Goal: Information Seeking & Learning: Compare options

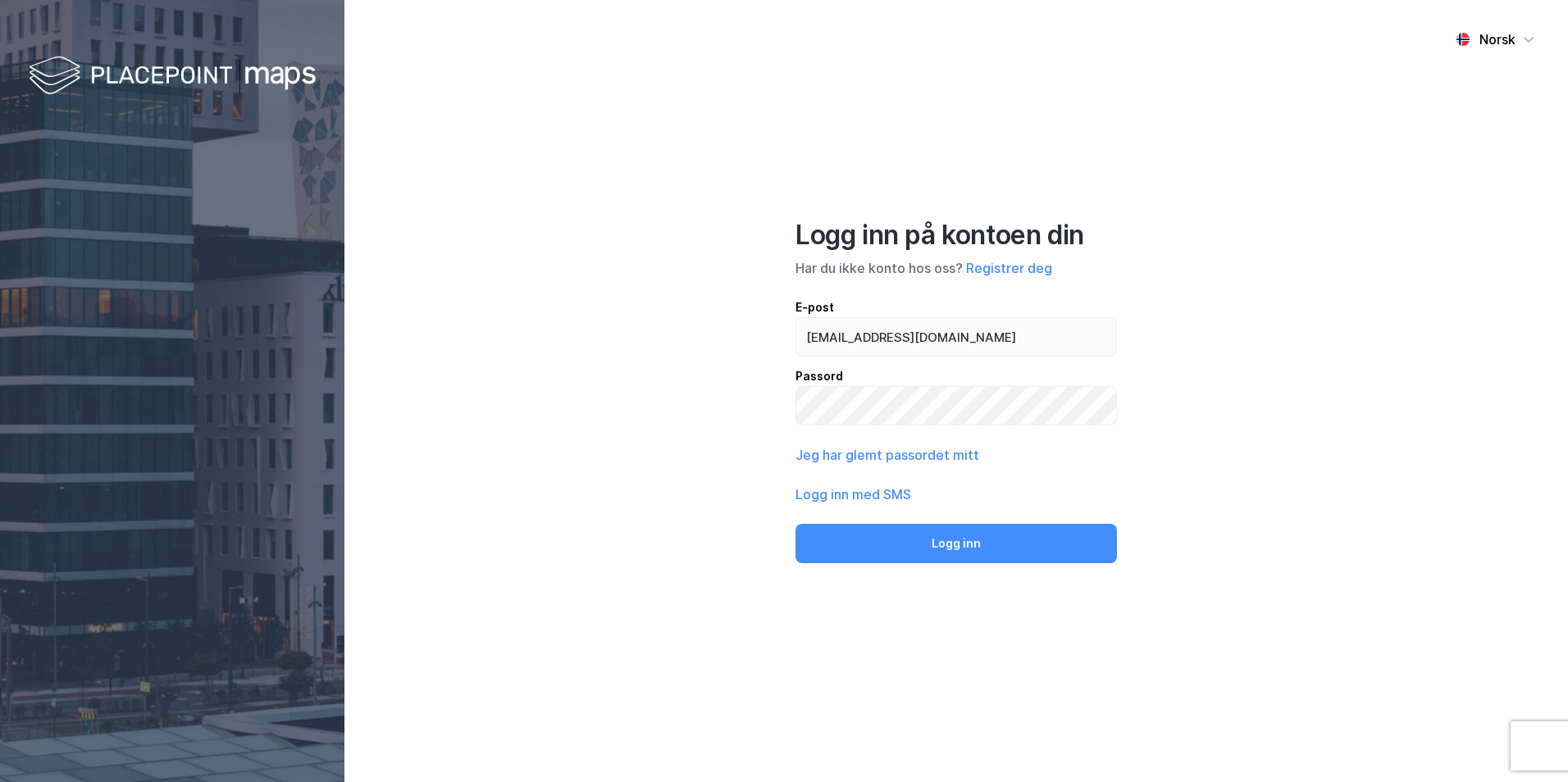
type input "[EMAIL_ADDRESS][DOMAIN_NAME]"
click at [796, 524] on button "Logg inn" at bounding box center [956, 544] width 321 height 39
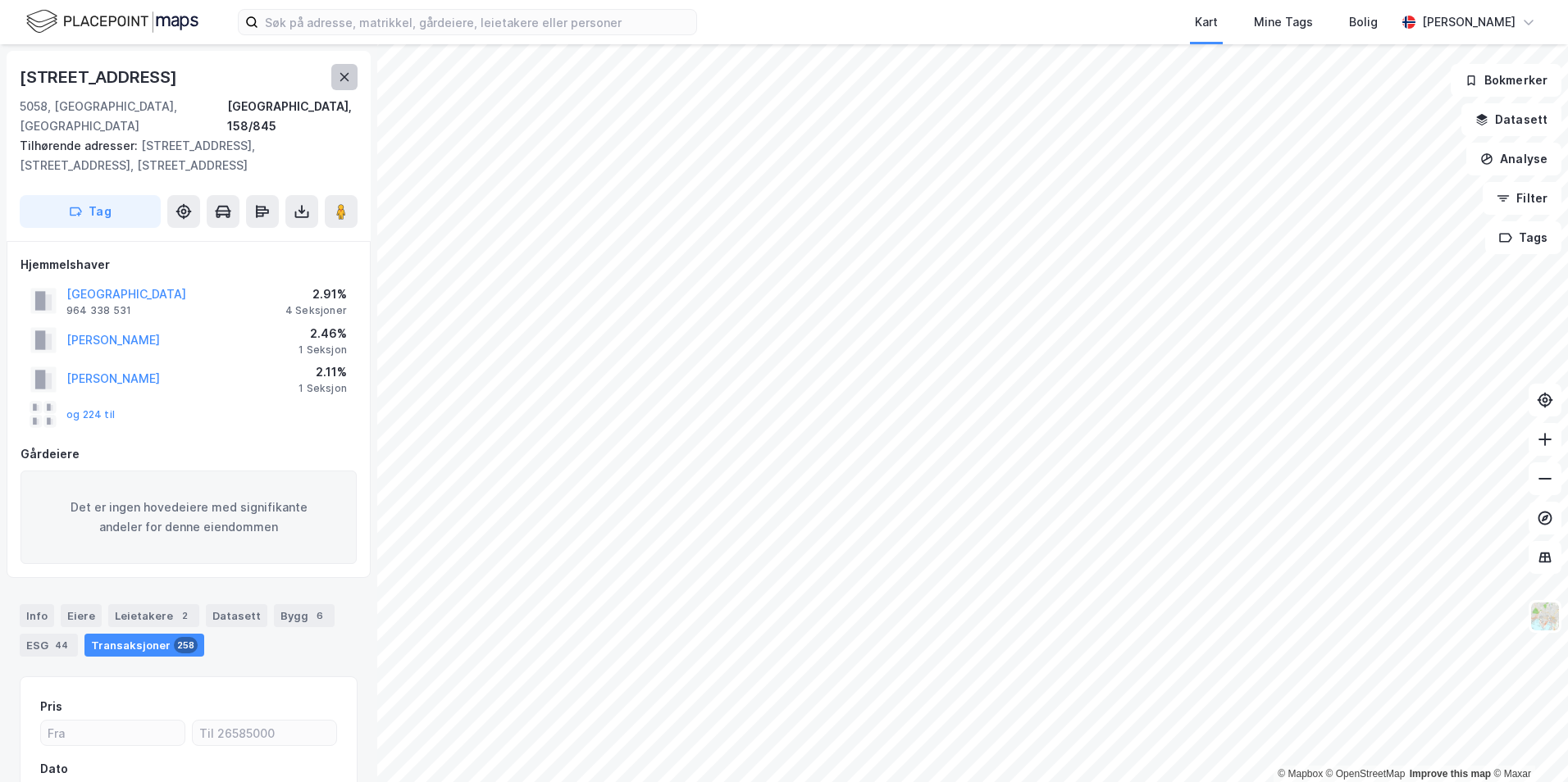
click at [350, 88] on button at bounding box center [344, 77] width 26 height 26
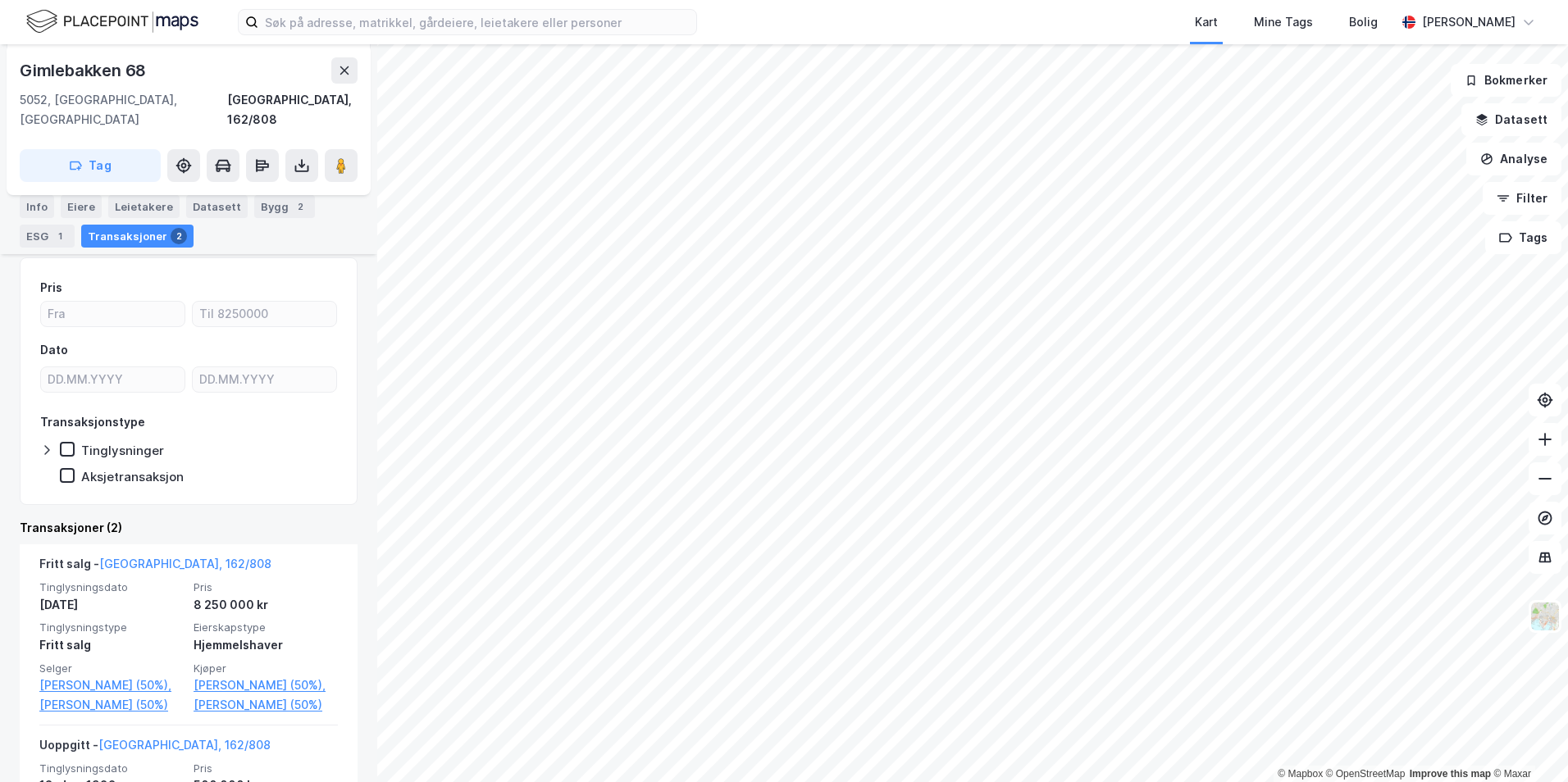
scroll to position [366, 0]
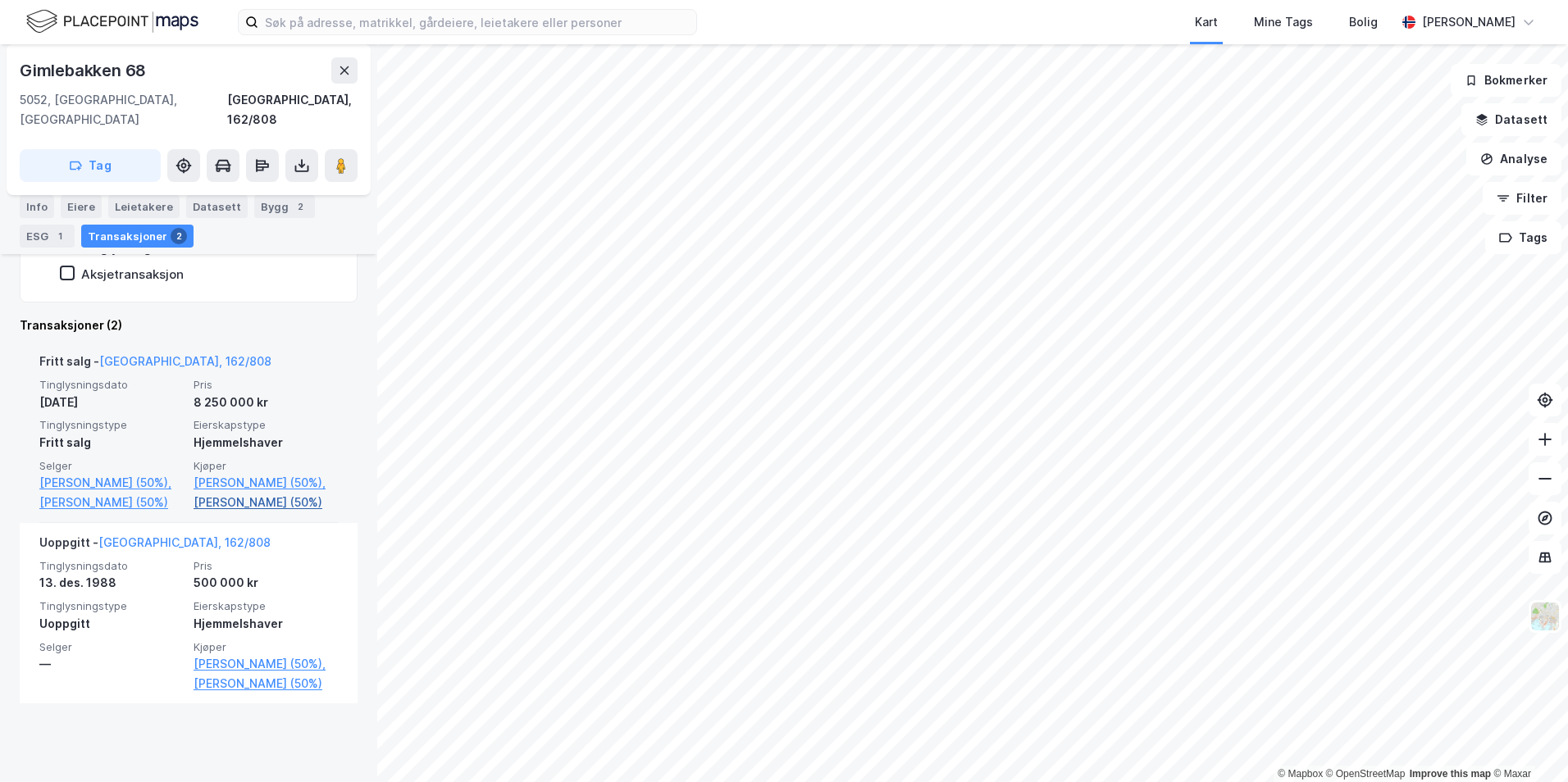
click at [310, 503] on link "[PERSON_NAME] (50%)" at bounding box center [266, 503] width 145 height 20
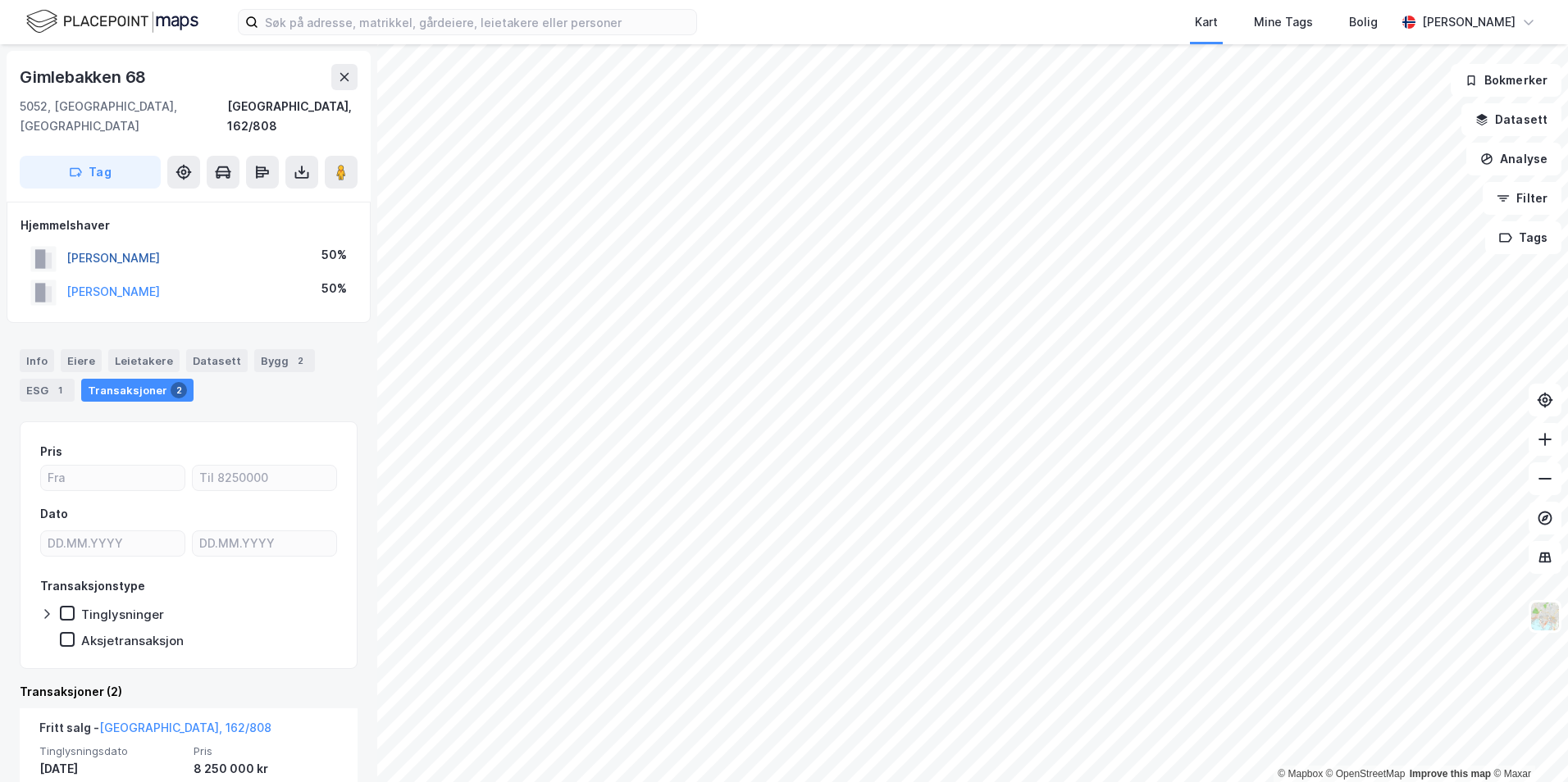
click at [0, 0] on button "[PERSON_NAME]" at bounding box center [0, 0] width 0 height 0
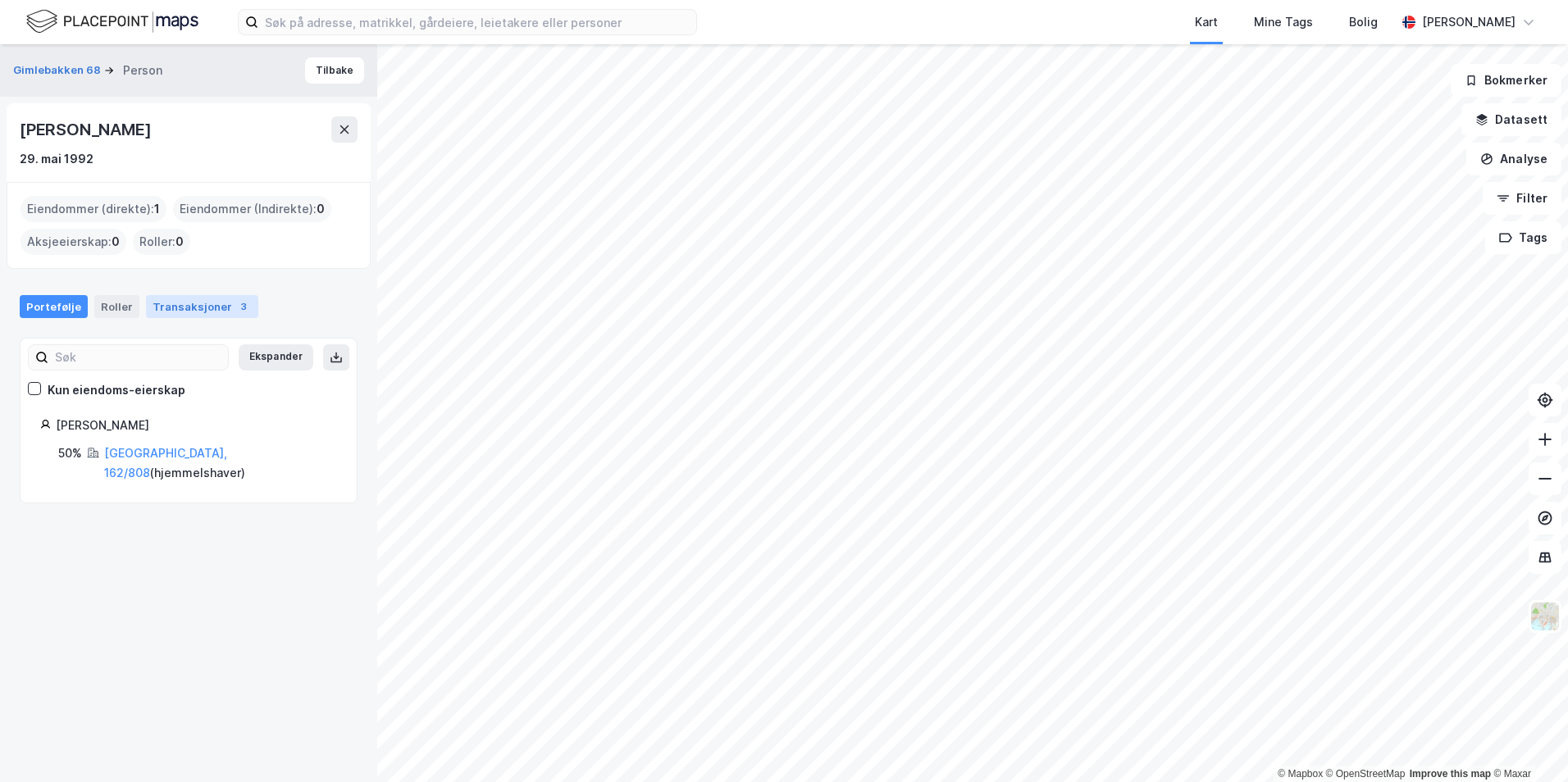
click at [205, 311] on div "Transaksjoner 3" at bounding box center [202, 307] width 113 height 23
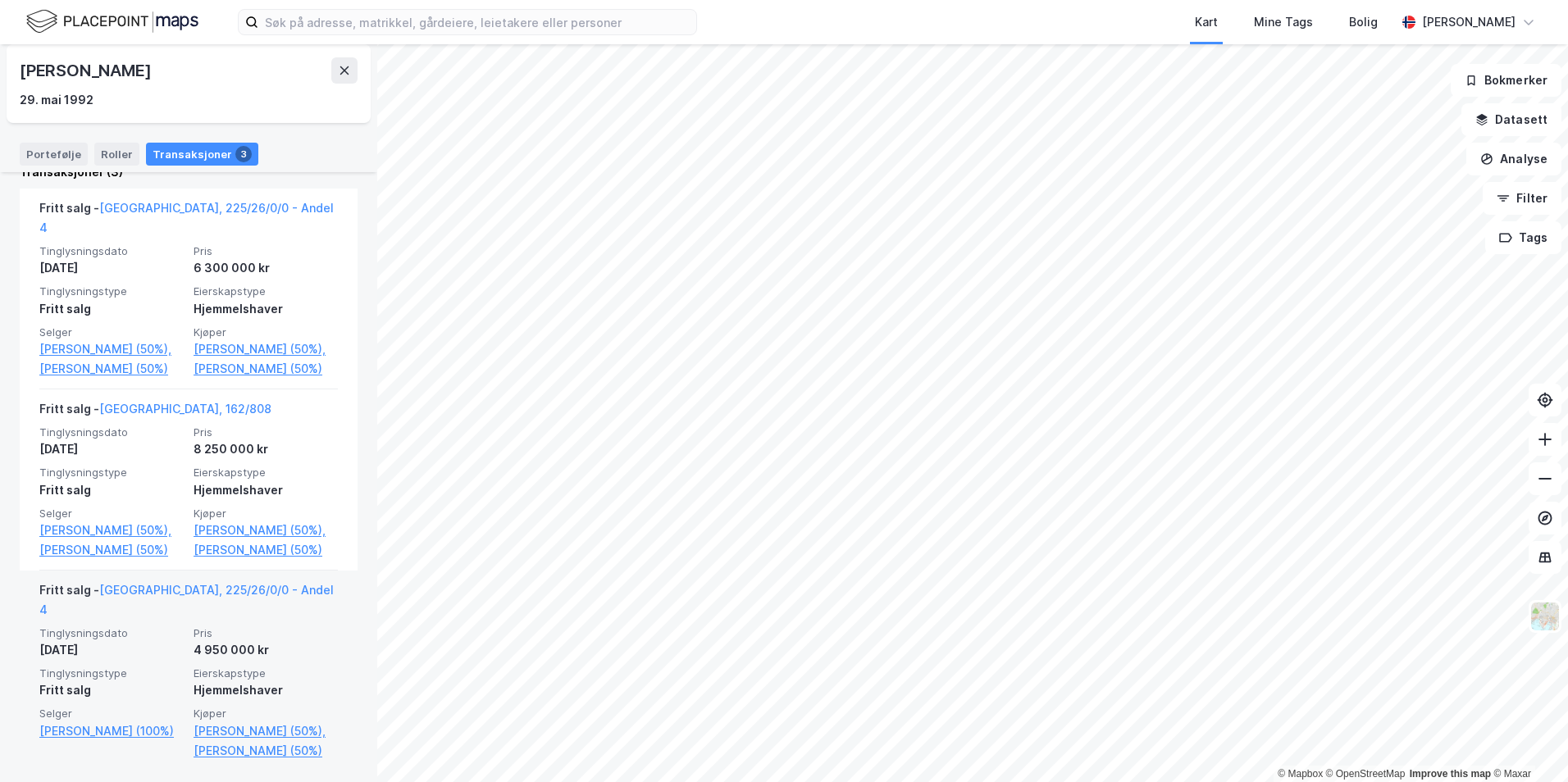
scroll to position [496, 0]
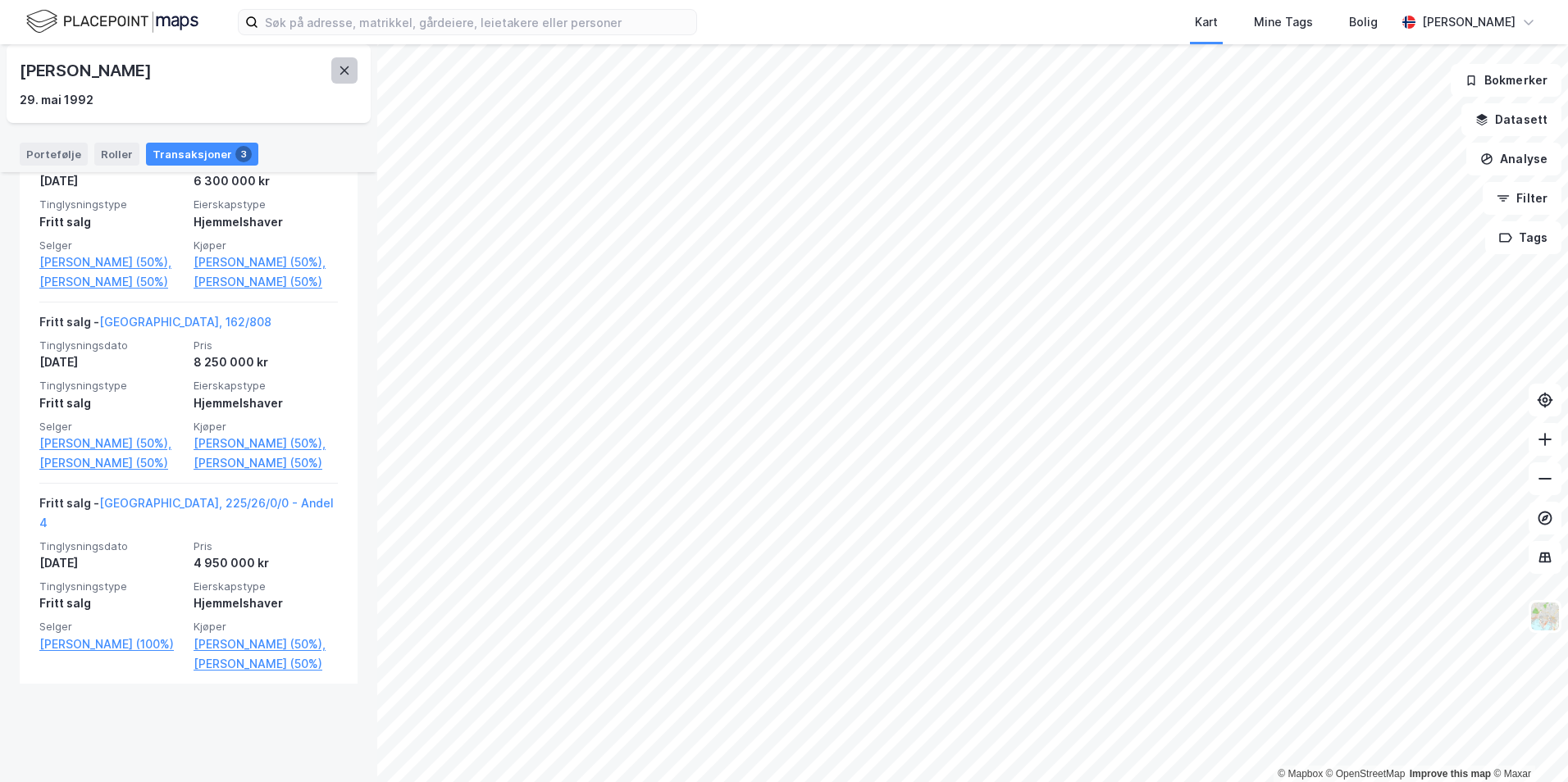
click at [335, 71] on button at bounding box center [344, 70] width 26 height 26
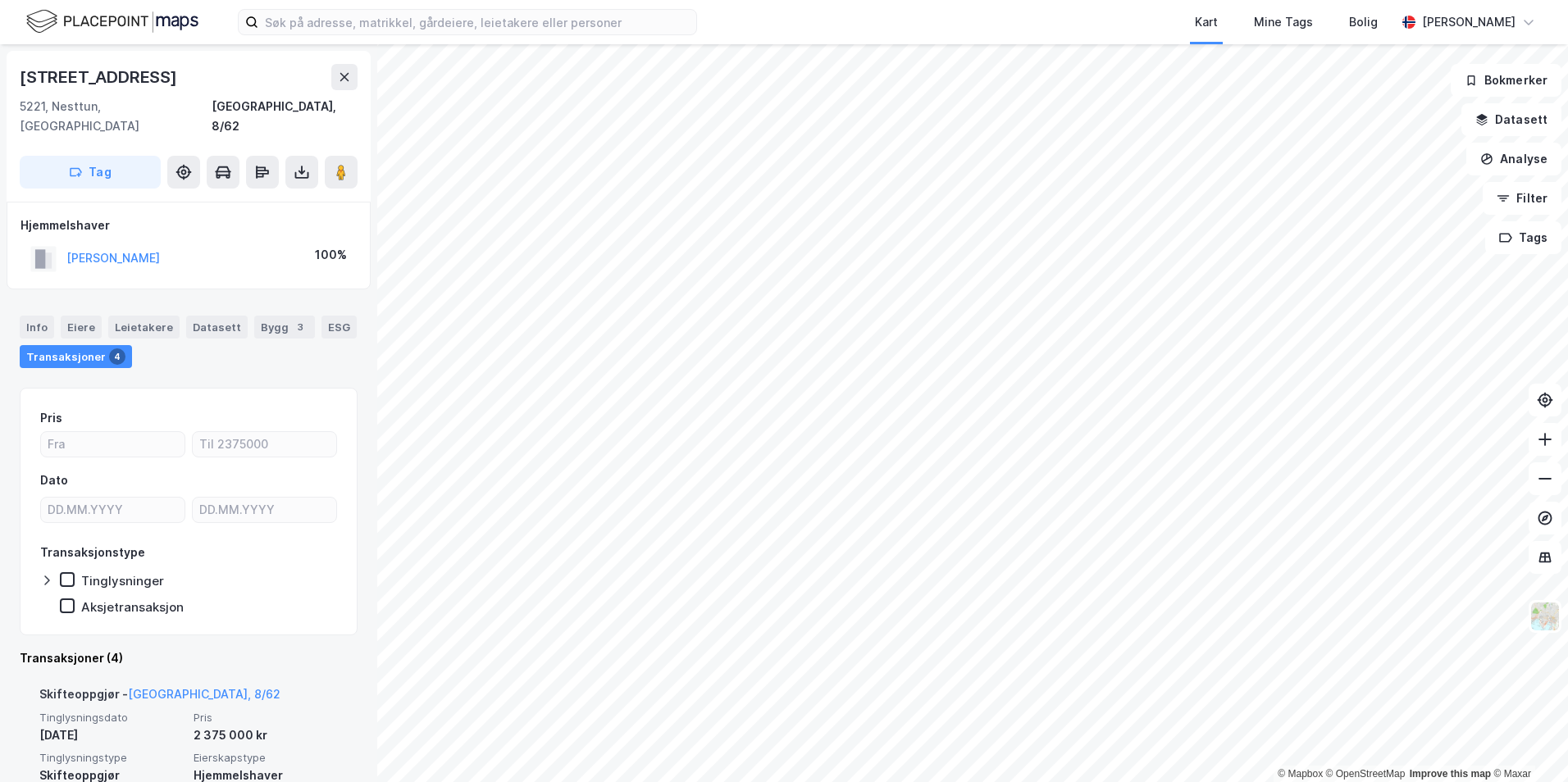
scroll to position [245, 0]
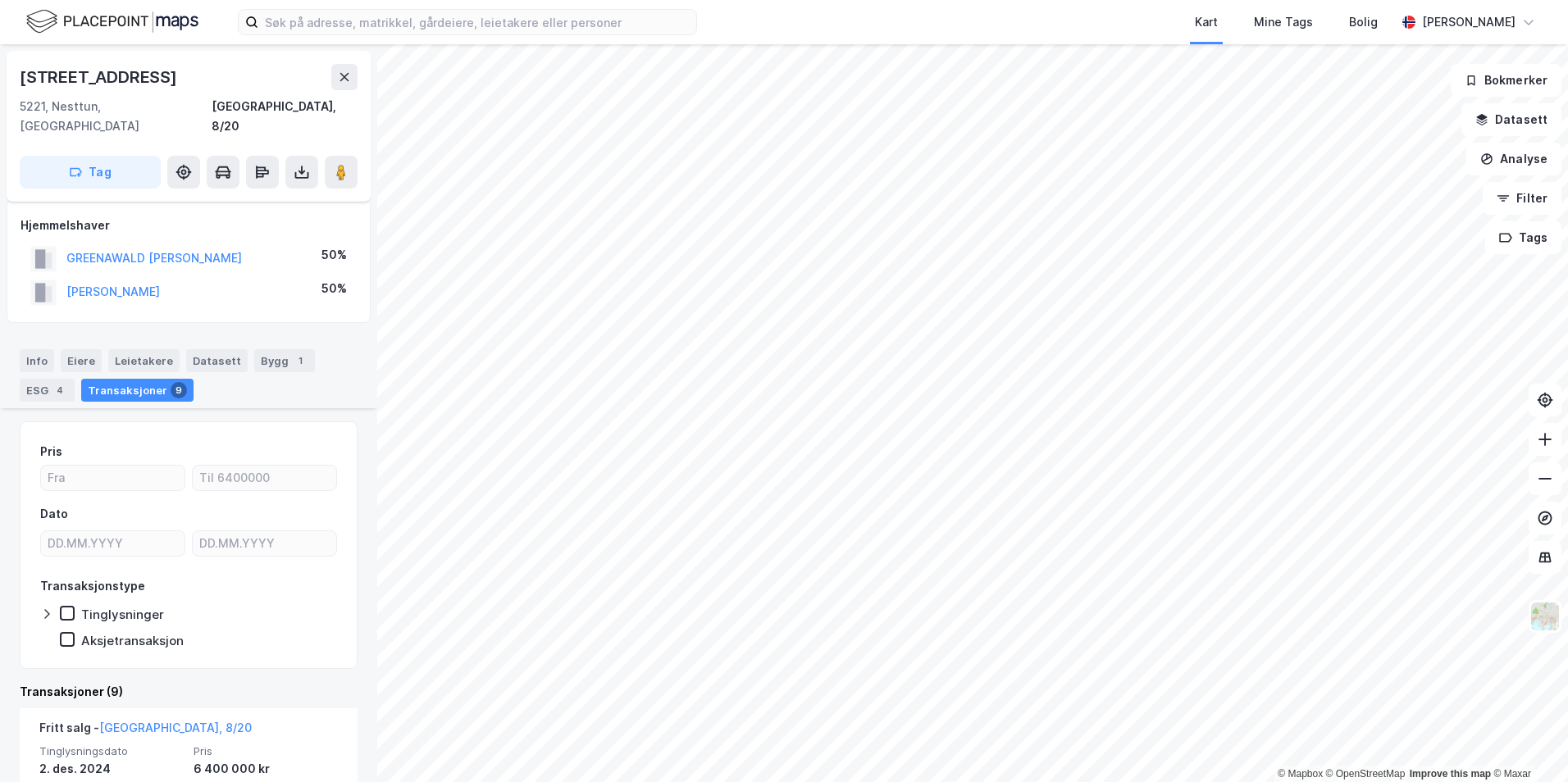
scroll to position [328, 0]
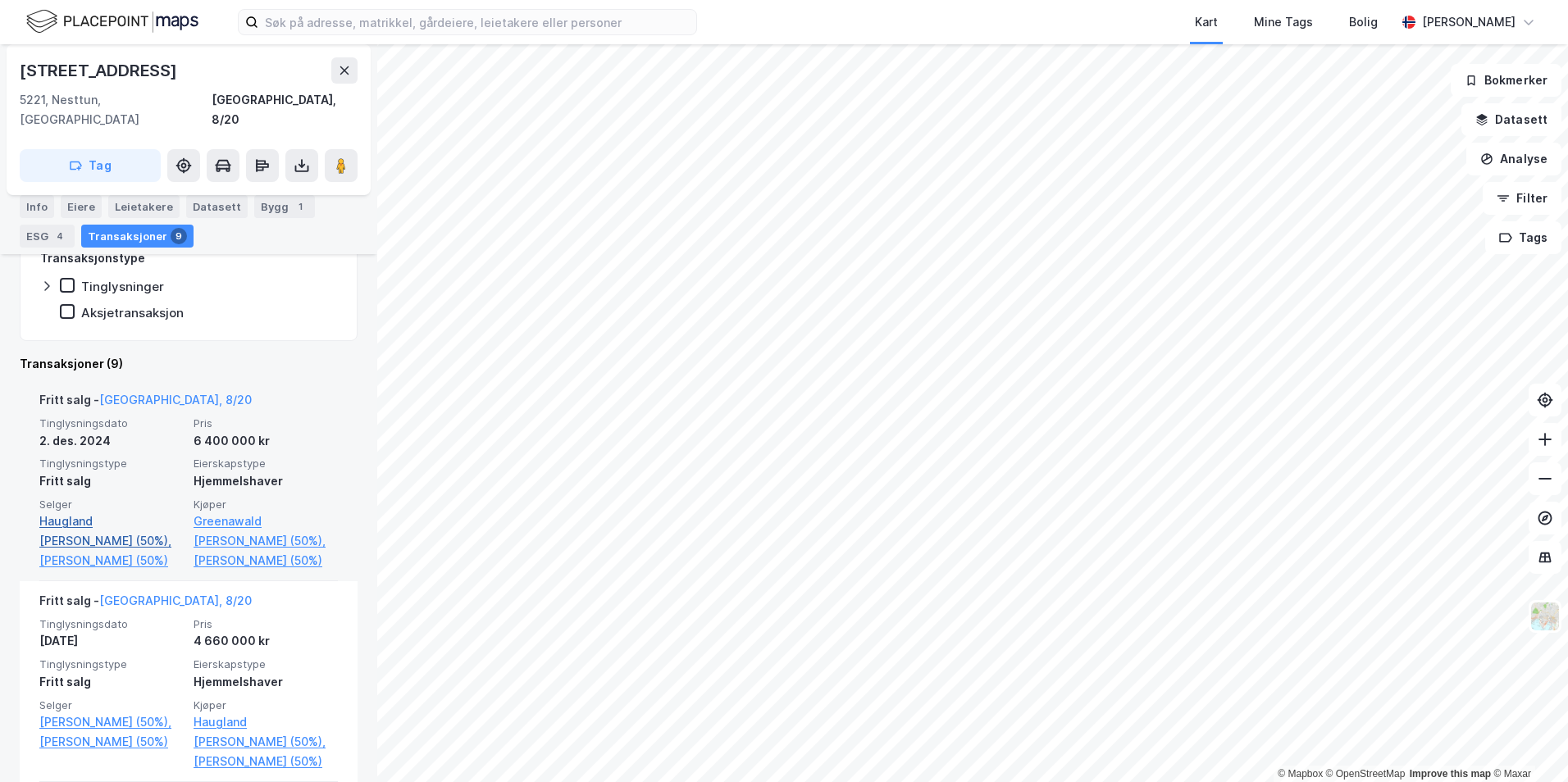
click at [103, 512] on link "Haugland [PERSON_NAME] (50%)," at bounding box center [112, 531] width 145 height 39
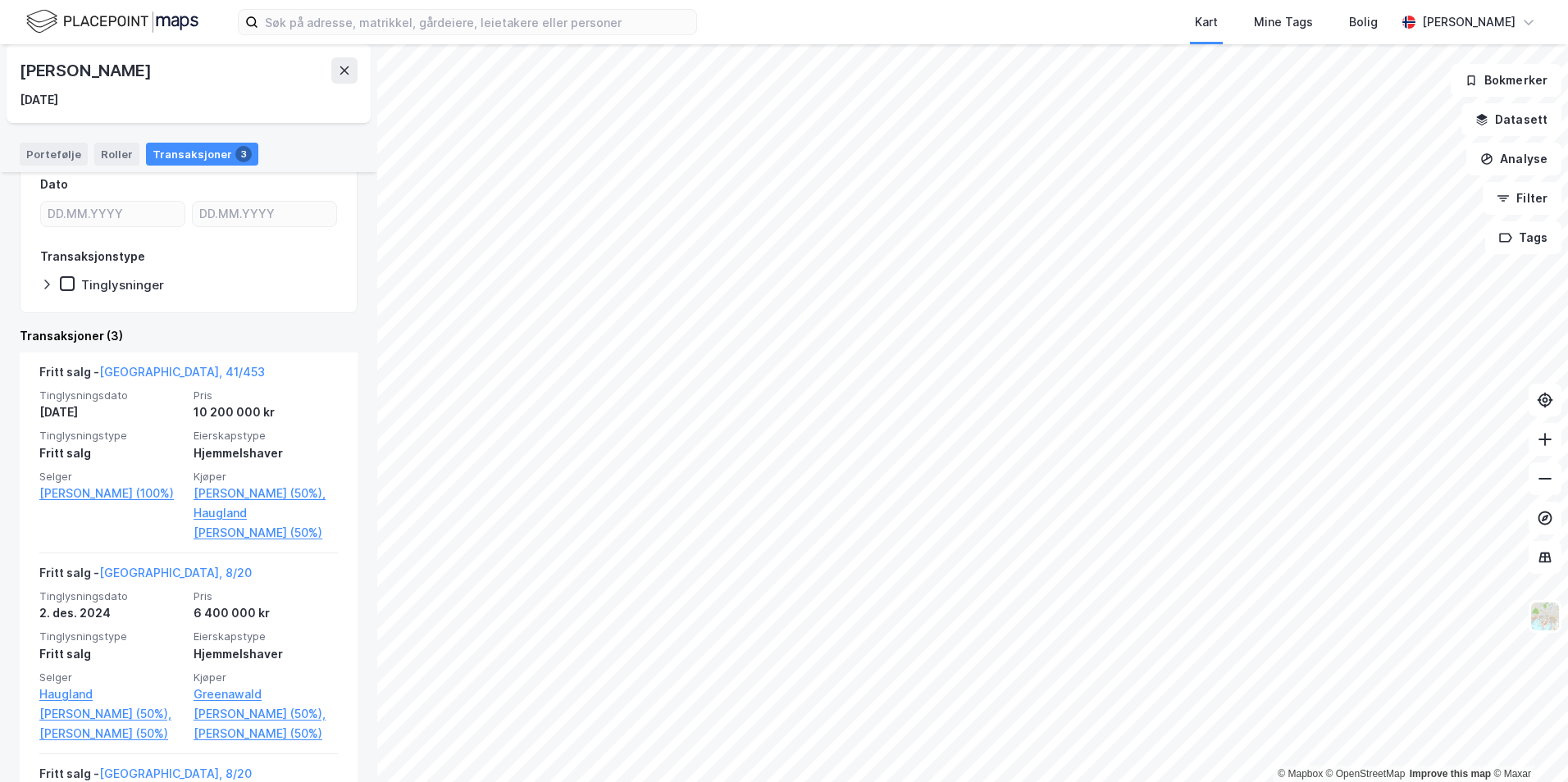
scroll to position [164, 0]
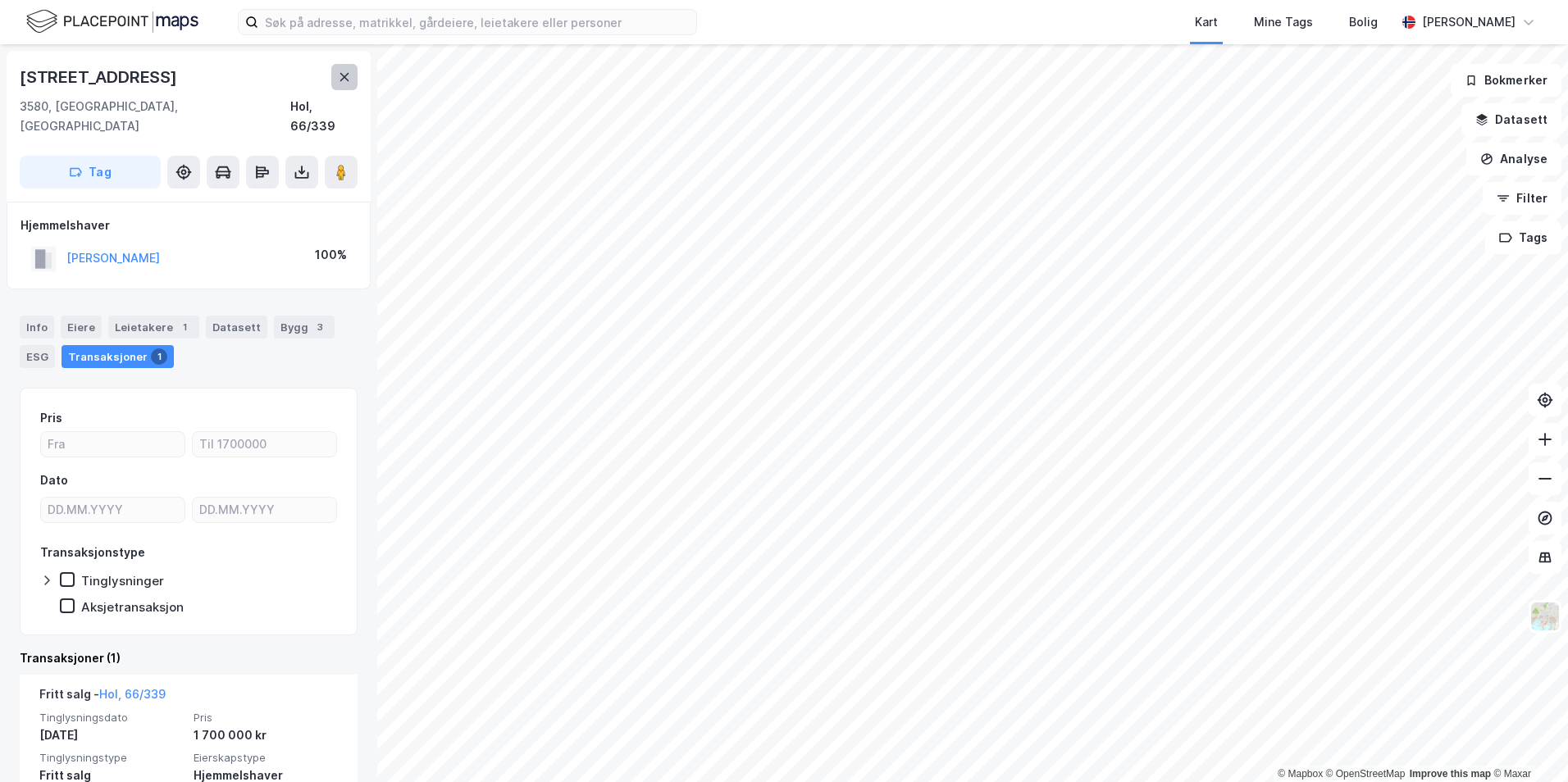
click at [336, 79] on button at bounding box center [344, 77] width 26 height 26
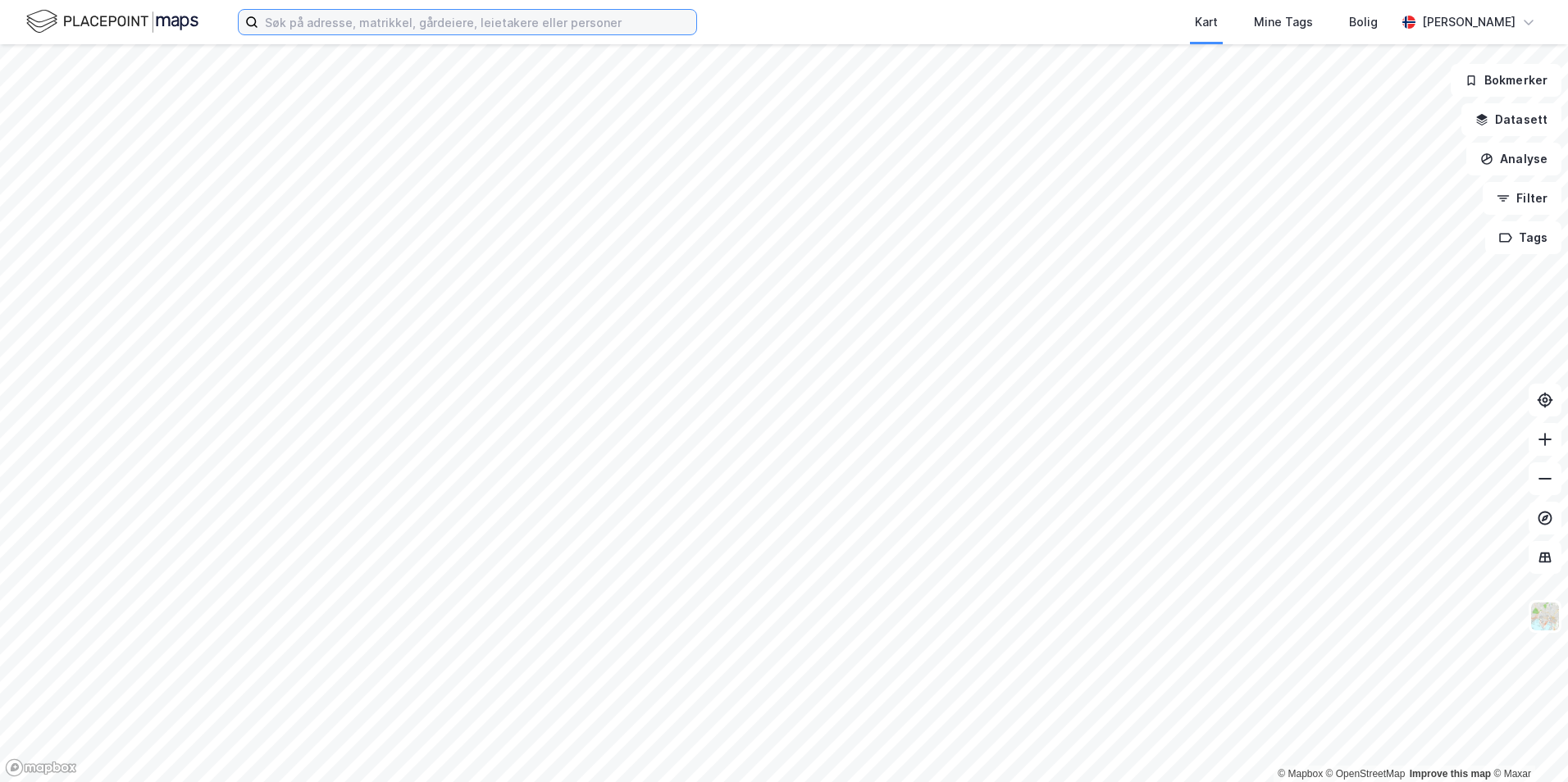
click at [351, 30] on input at bounding box center [477, 22] width 438 height 25
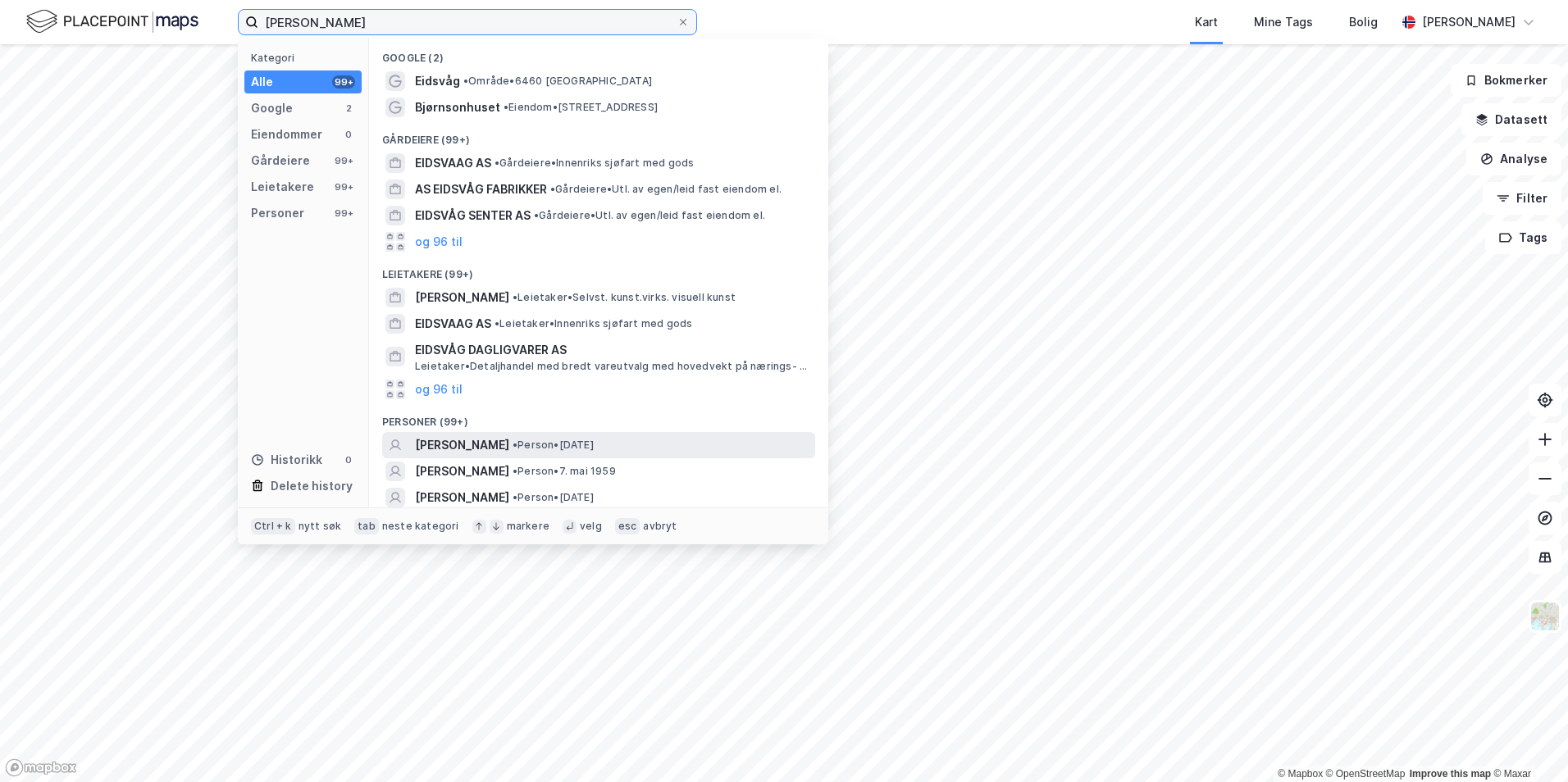
type input "[PERSON_NAME]"
click at [465, 443] on span "[PERSON_NAME]" at bounding box center [463, 445] width 95 height 20
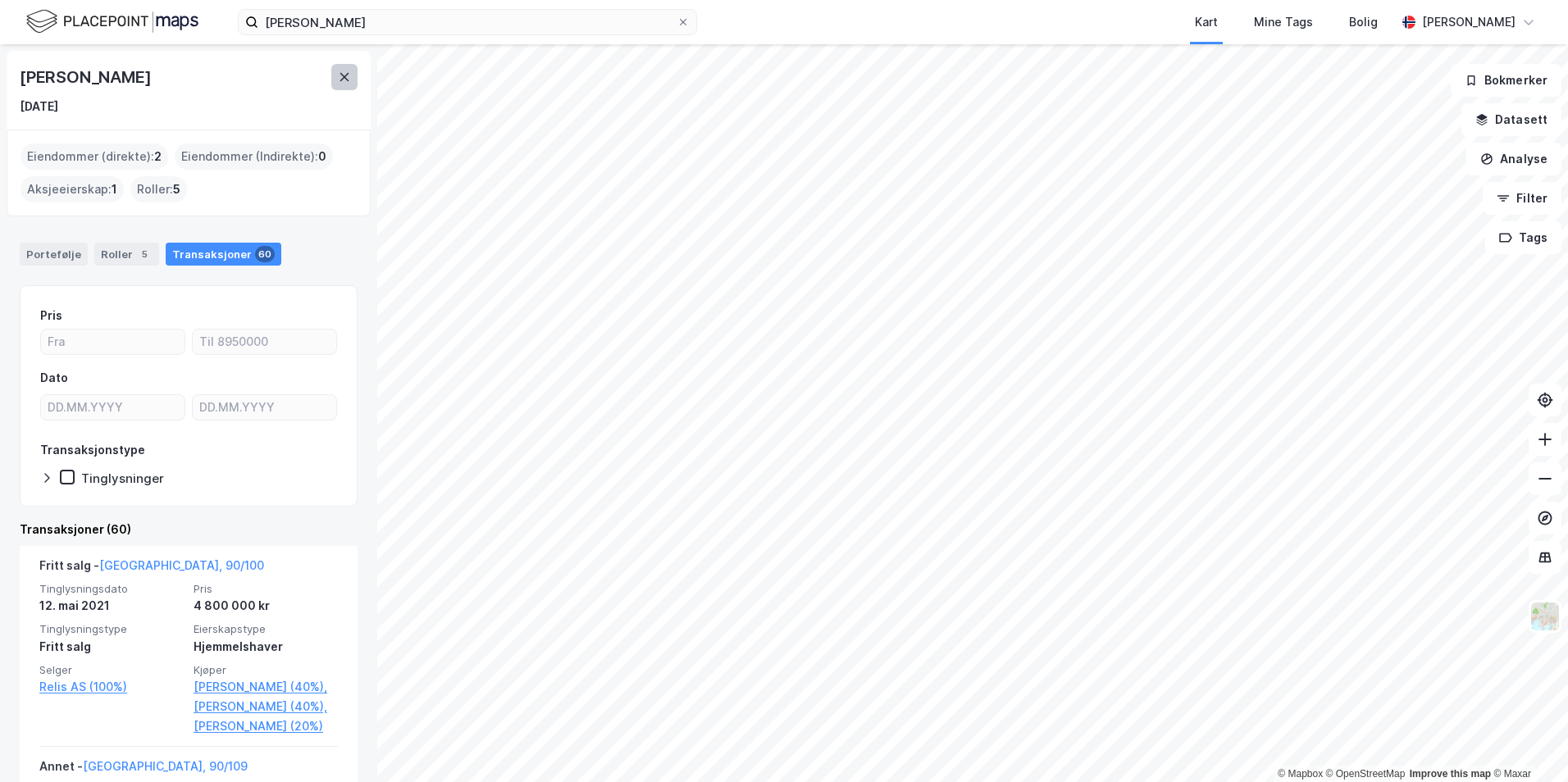
click at [348, 81] on icon at bounding box center [345, 77] width 9 height 8
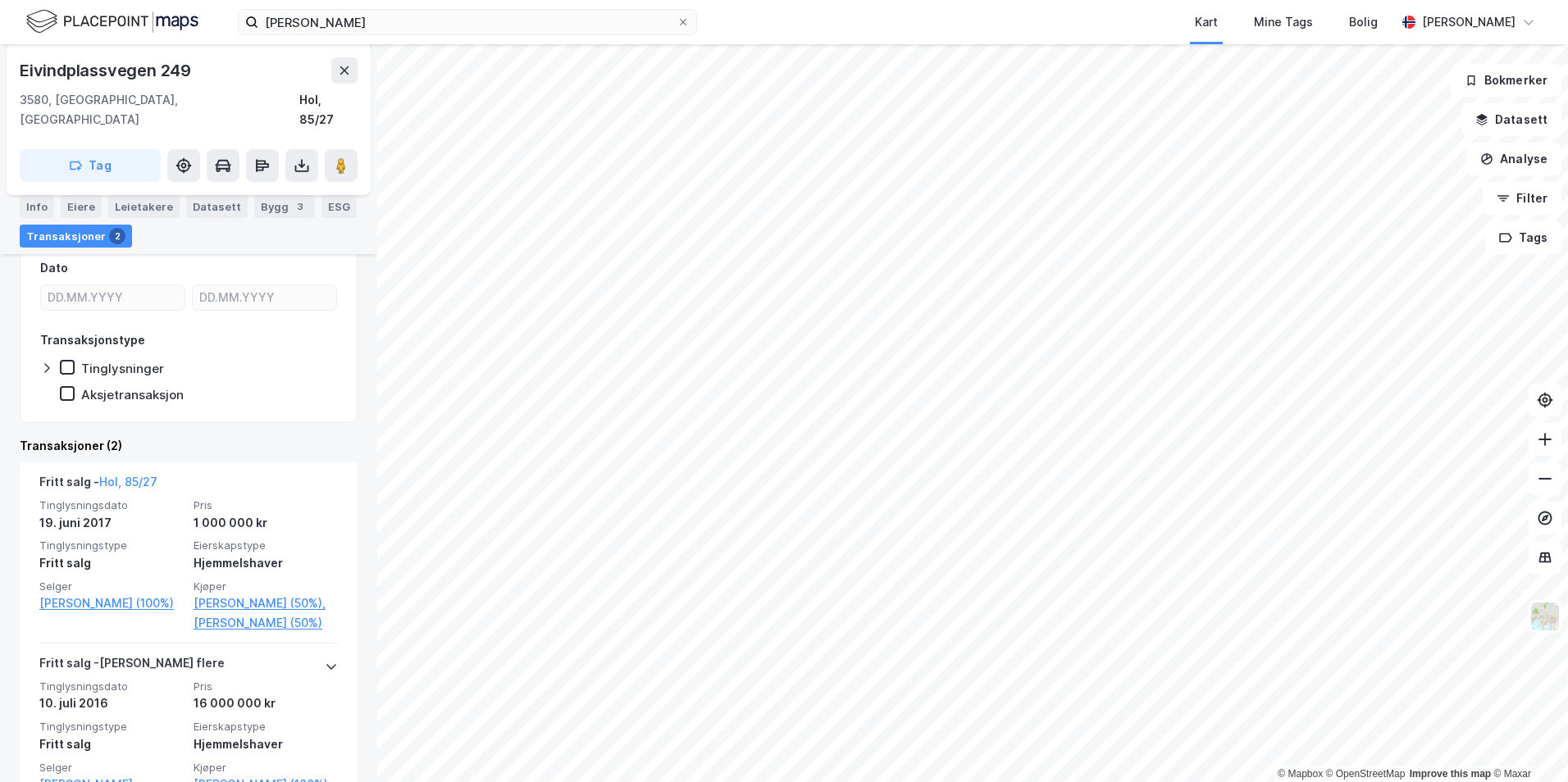
scroll to position [307, 0]
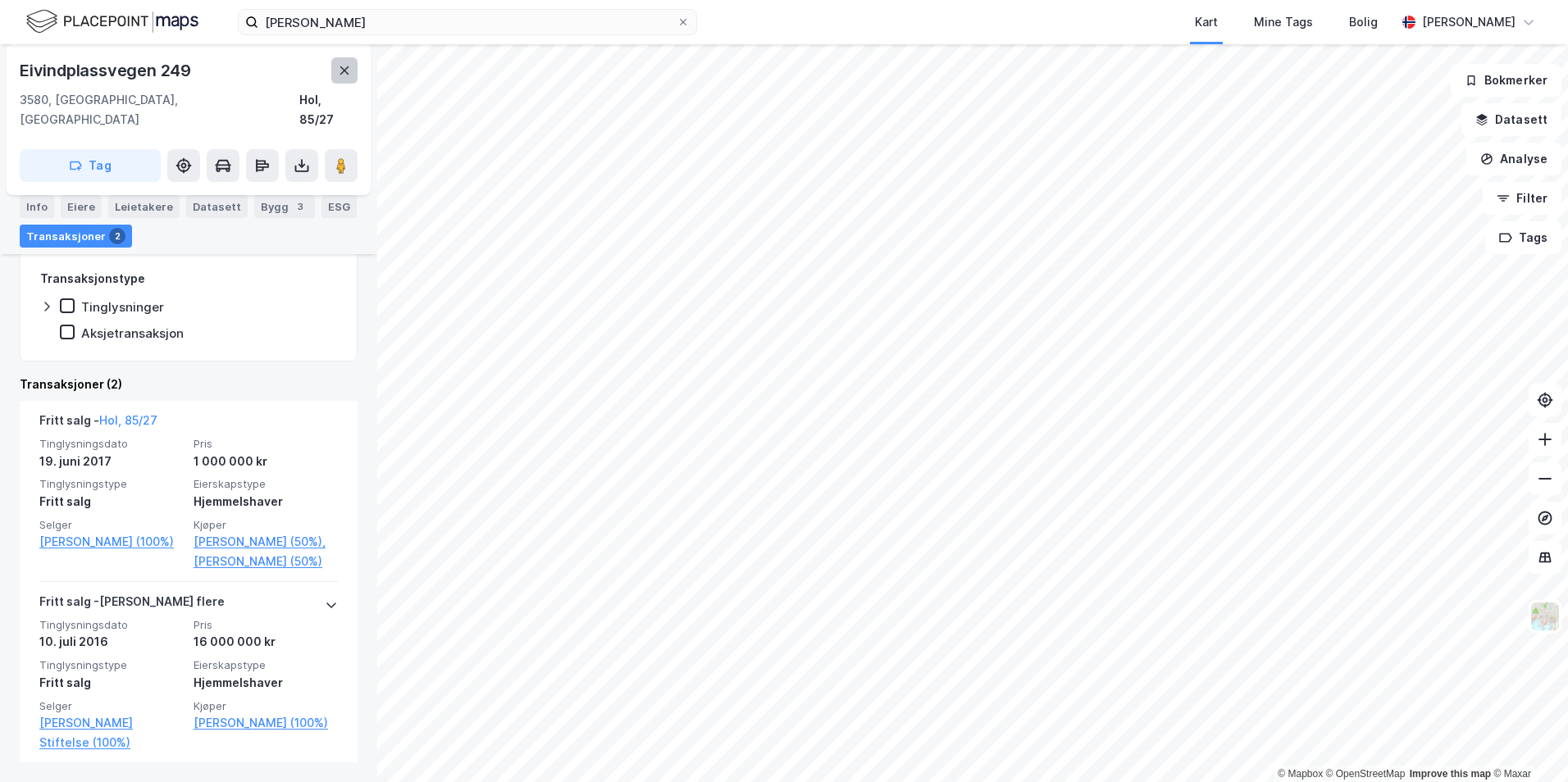
click at [345, 62] on button at bounding box center [344, 70] width 26 height 26
